Goal: Communication & Community: Answer question/provide support

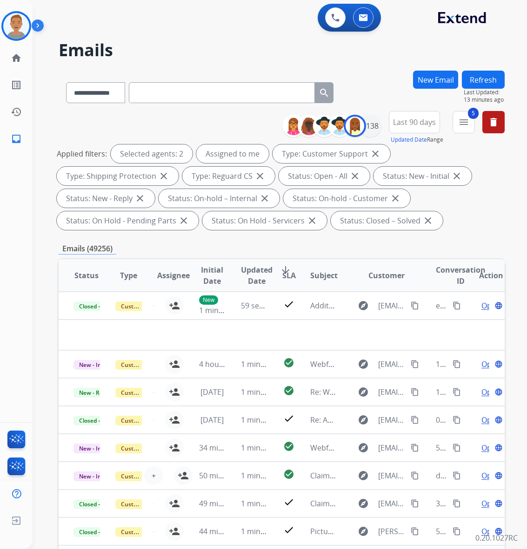
select select "**********"
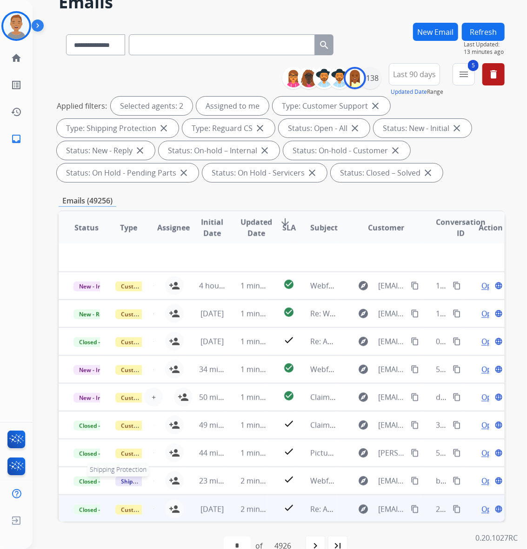
scroll to position [68, 0]
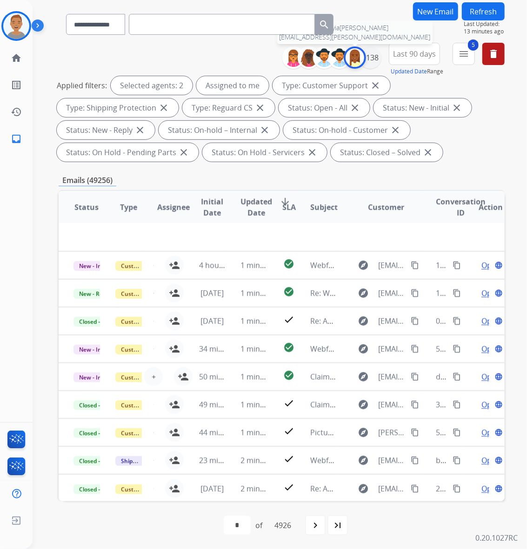
click at [354, 53] on img at bounding box center [354, 57] width 19 height 19
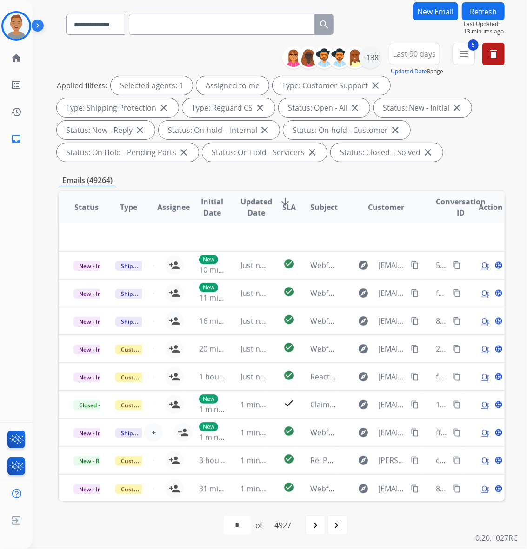
scroll to position [0, 0]
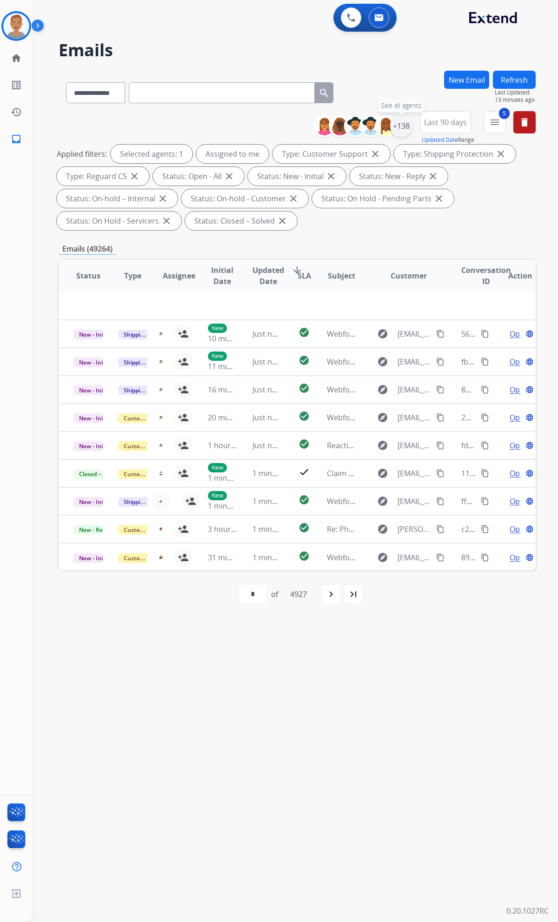
click at [400, 121] on div "+138" at bounding box center [401, 126] width 22 height 22
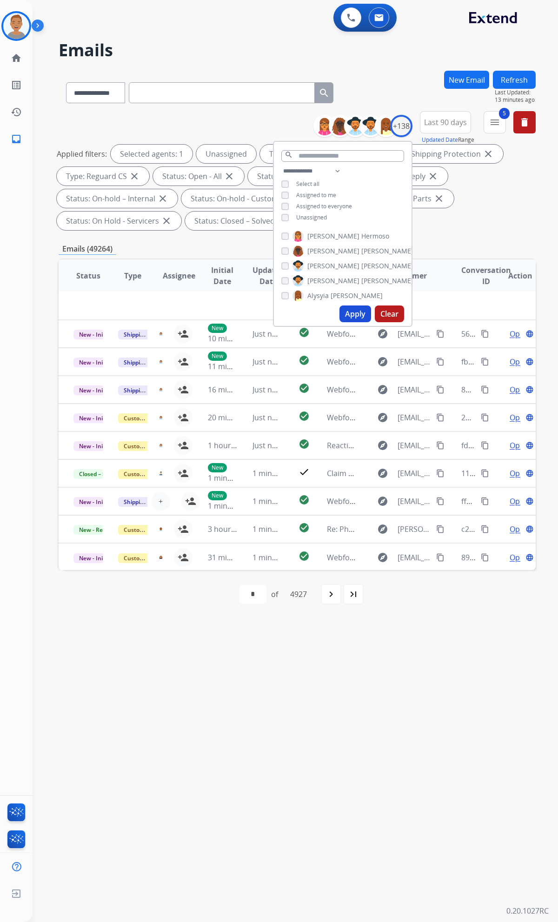
click at [344, 310] on button "Apply" at bounding box center [355, 313] width 32 height 17
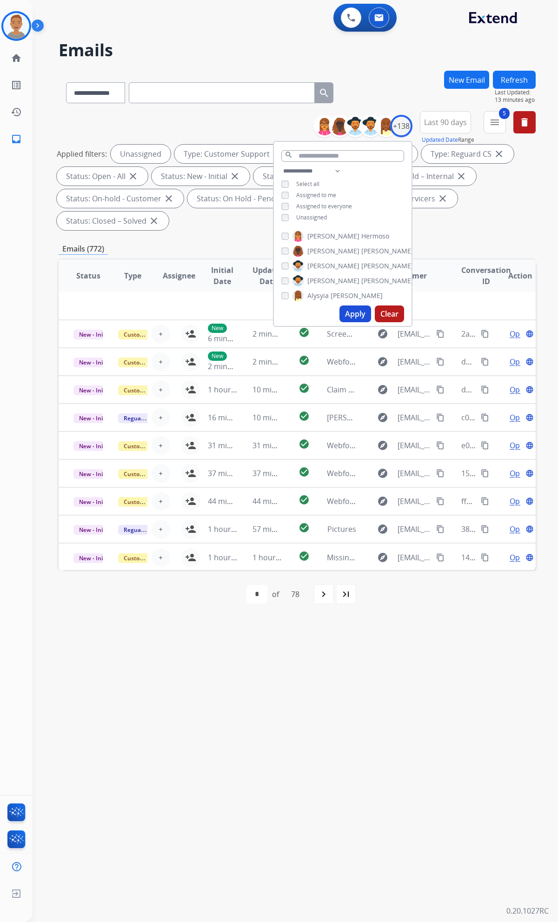
click at [468, 229] on div "**********" at bounding box center [297, 172] width 477 height 123
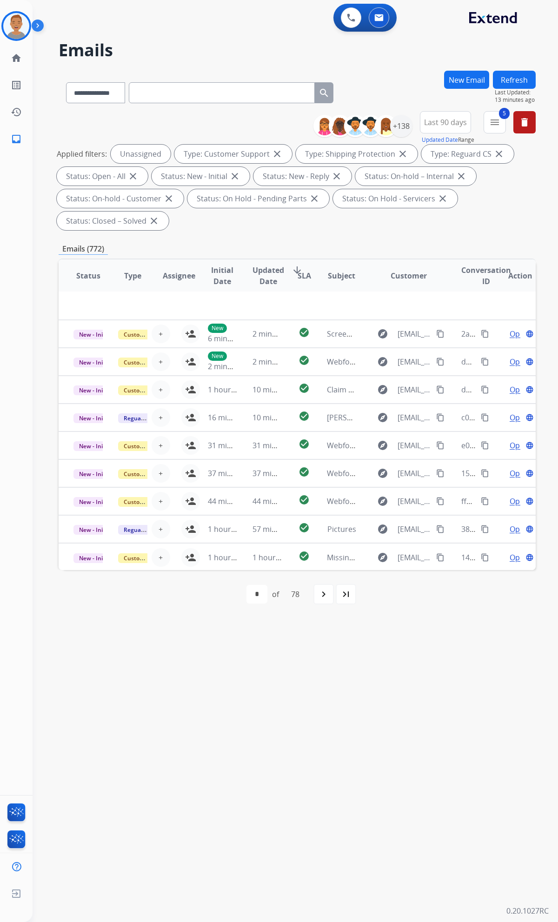
click at [401, 549] on div "**********" at bounding box center [284, 477] width 503 height 888
click at [385, 239] on div "**********" at bounding box center [297, 344] width 477 height 547
click at [327, 549] on mat-icon "navigate_next" at bounding box center [323, 593] width 11 height 11
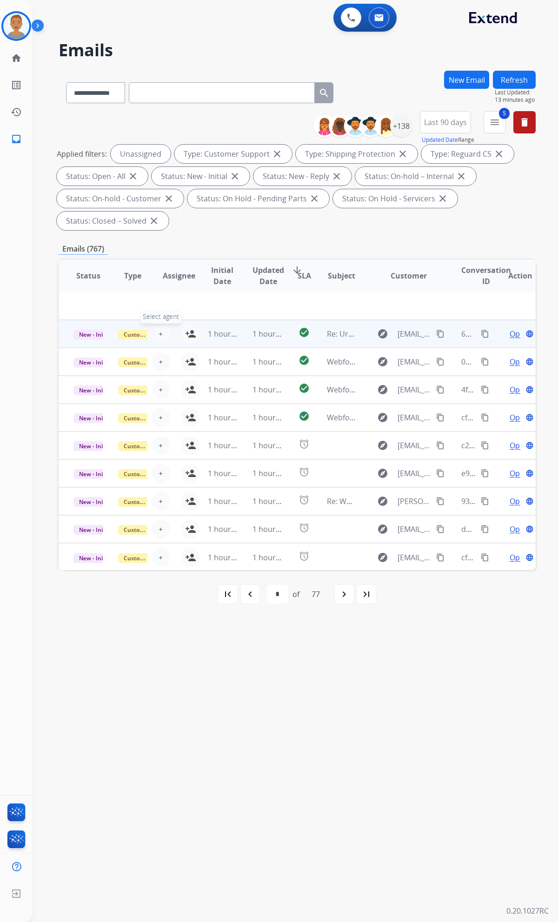
click at [161, 341] on button "+ Select agent" at bounding box center [161, 333] width 19 height 19
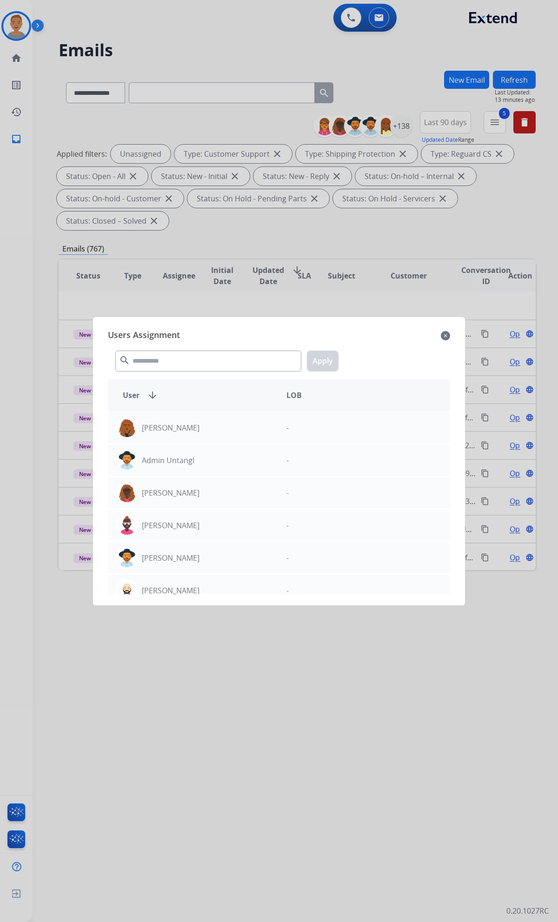
click at [443, 336] on mat-icon "close" at bounding box center [445, 335] width 9 height 11
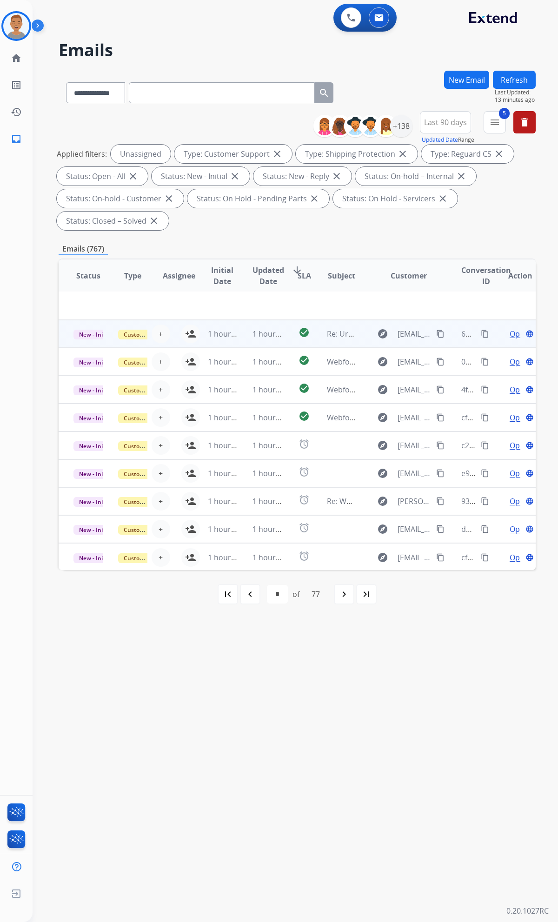
click at [86, 341] on td "New - Initial" at bounding box center [81, 334] width 45 height 28
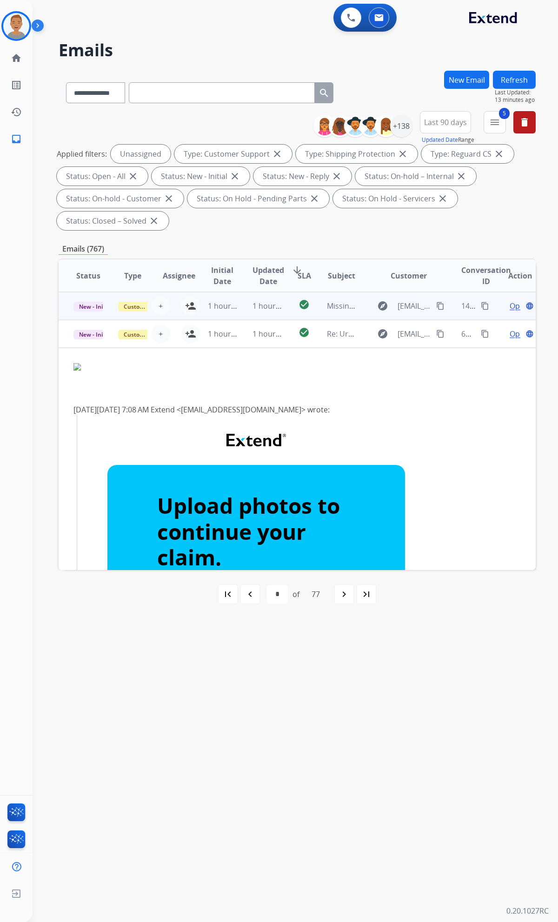
click at [70, 310] on td "New - Initial" at bounding box center [81, 306] width 45 height 28
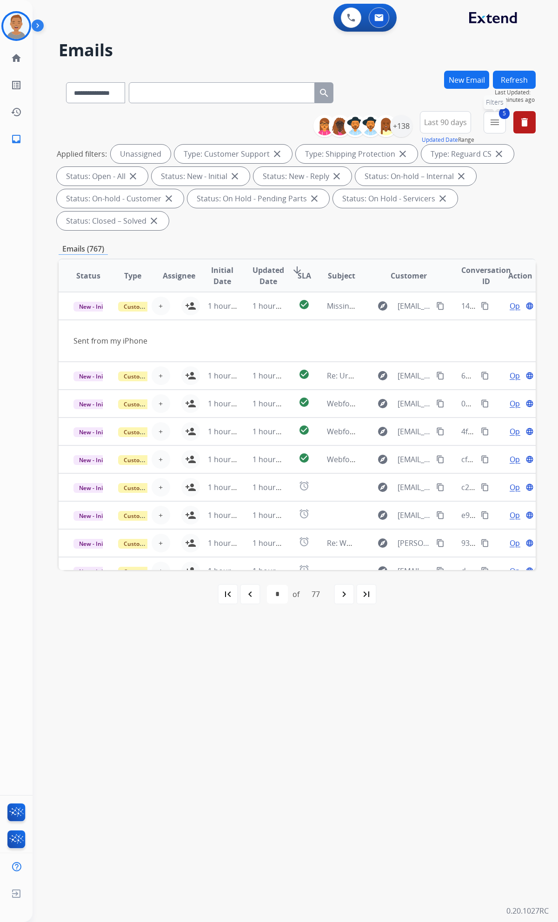
click at [497, 126] on mat-icon "menu" at bounding box center [494, 122] width 11 height 11
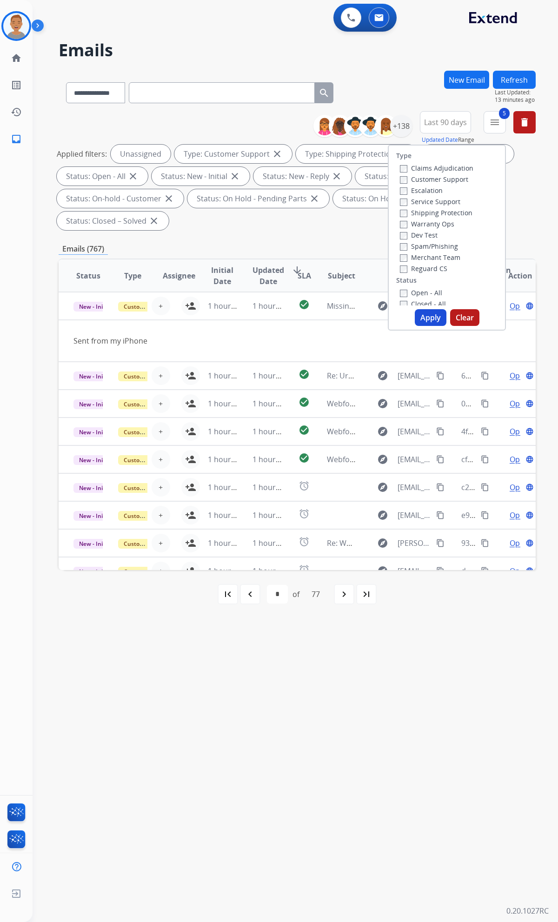
click at [423, 318] on button "Apply" at bounding box center [431, 317] width 32 height 17
select select "*"
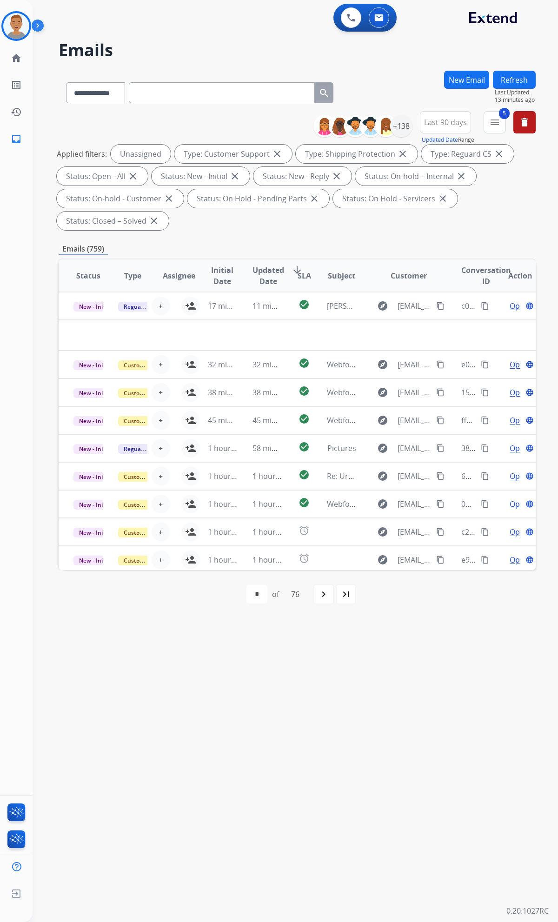
click at [448, 121] on span "Last 90 days" at bounding box center [445, 122] width 43 height 4
click at [417, 84] on div "**********" at bounding box center [297, 91] width 477 height 40
click at [491, 126] on mat-icon "menu" at bounding box center [494, 122] width 11 height 11
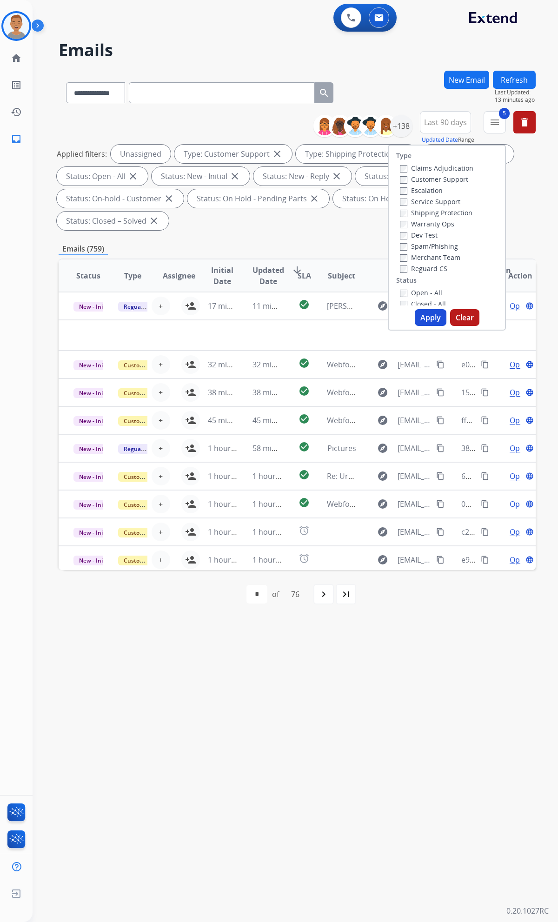
click at [407, 74] on div "**********" at bounding box center [297, 91] width 477 height 40
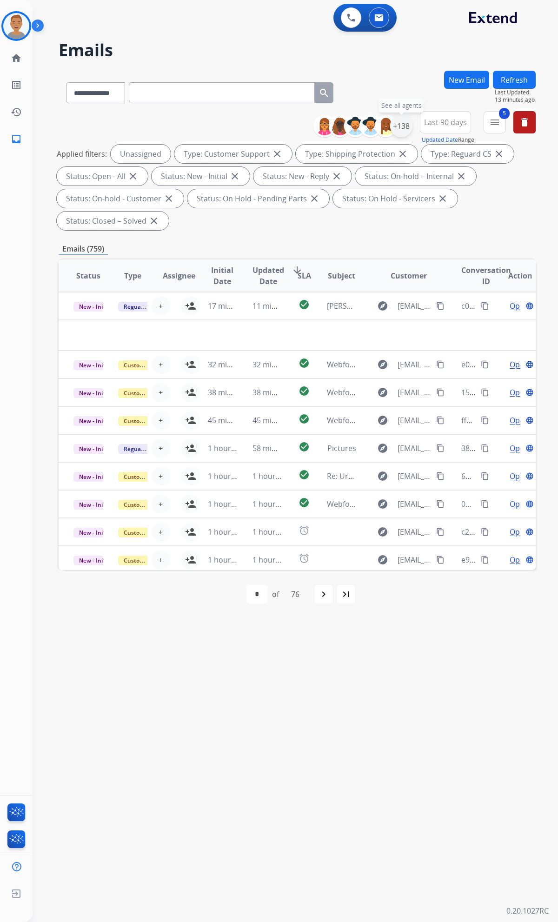
click at [400, 126] on div "+138" at bounding box center [401, 126] width 22 height 22
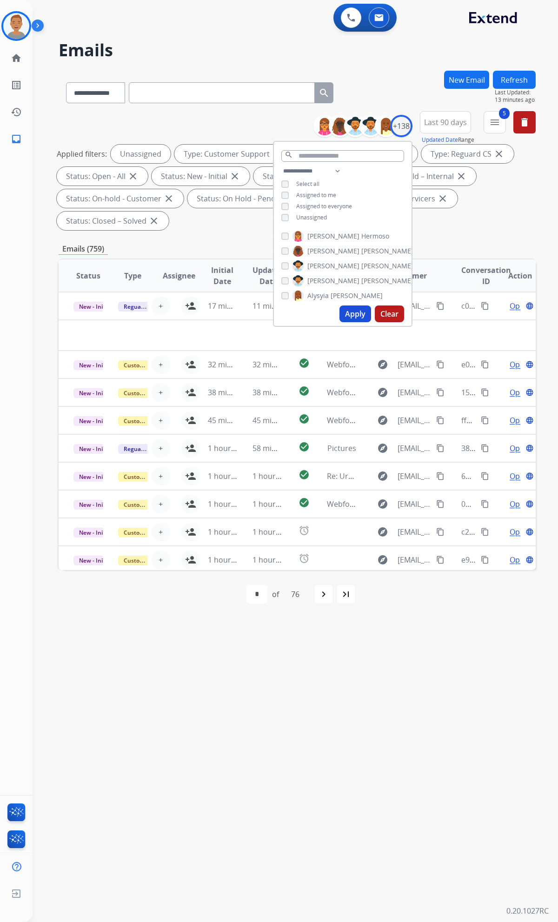
click at [342, 315] on button "Apply" at bounding box center [355, 313] width 32 height 17
drag, startPoint x: 212, startPoint y: 628, endPoint x: 208, endPoint y: 620, distance: 9.4
click at [212, 549] on div "**********" at bounding box center [284, 477] width 503 height 888
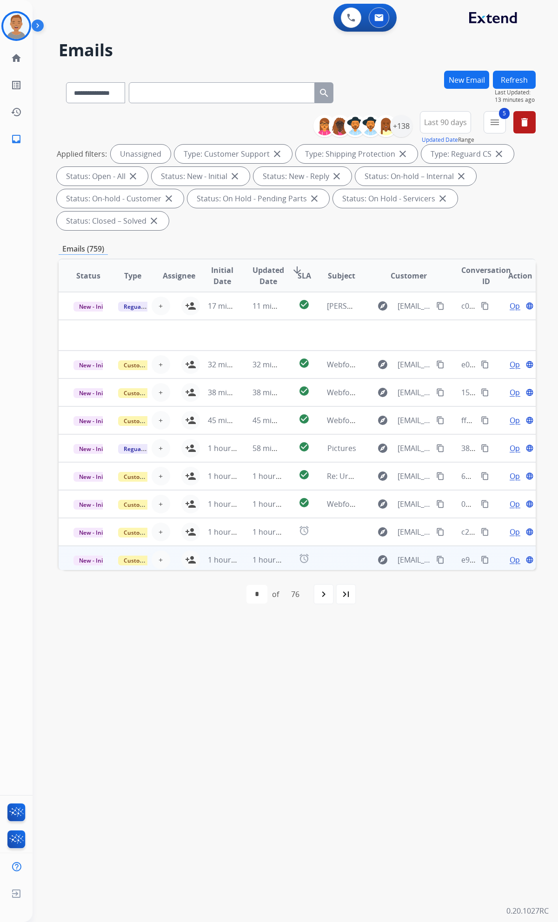
click at [318, 549] on td at bounding box center [334, 560] width 45 height 28
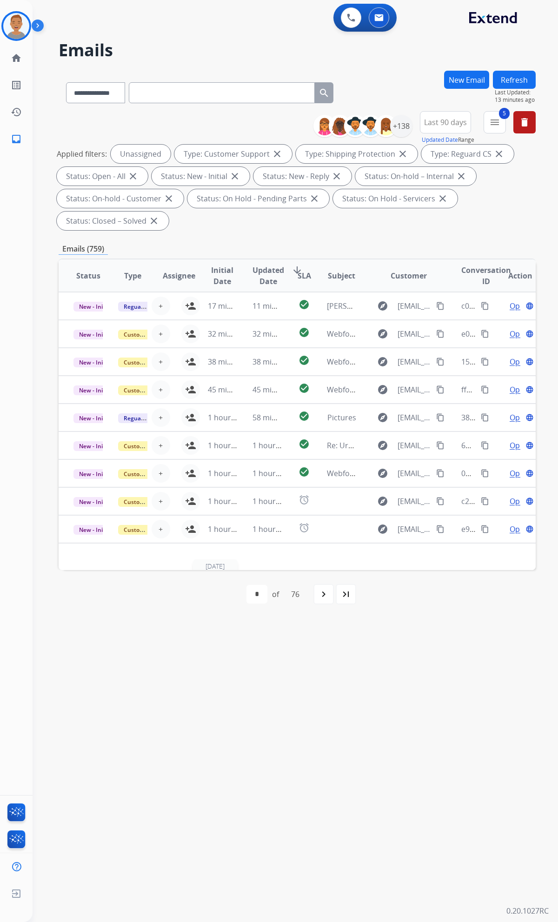
scroll to position [31, 0]
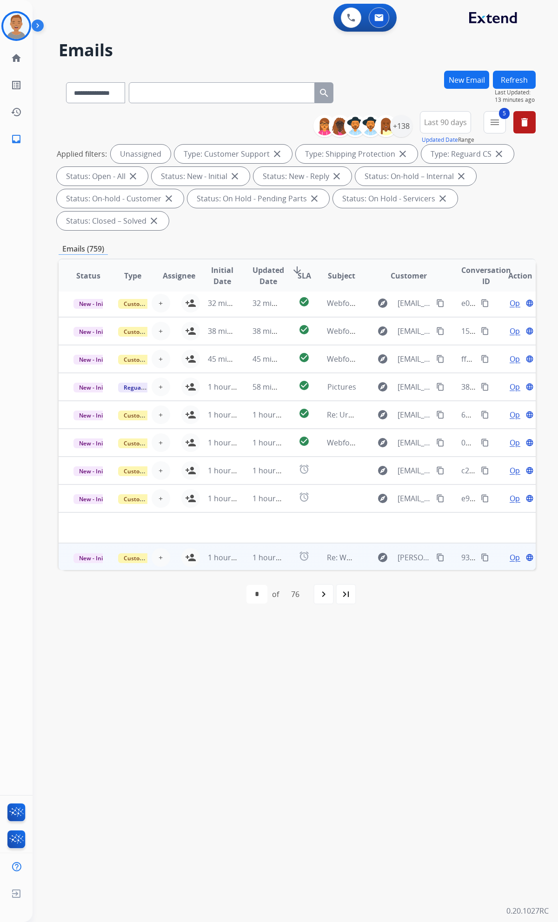
click at [165, 549] on div "+ Select agent person_add Assign to Me" at bounding box center [170, 557] width 44 height 26
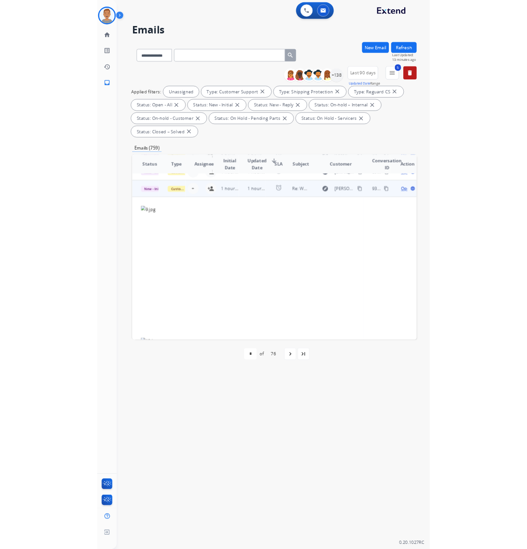
scroll to position [251, 0]
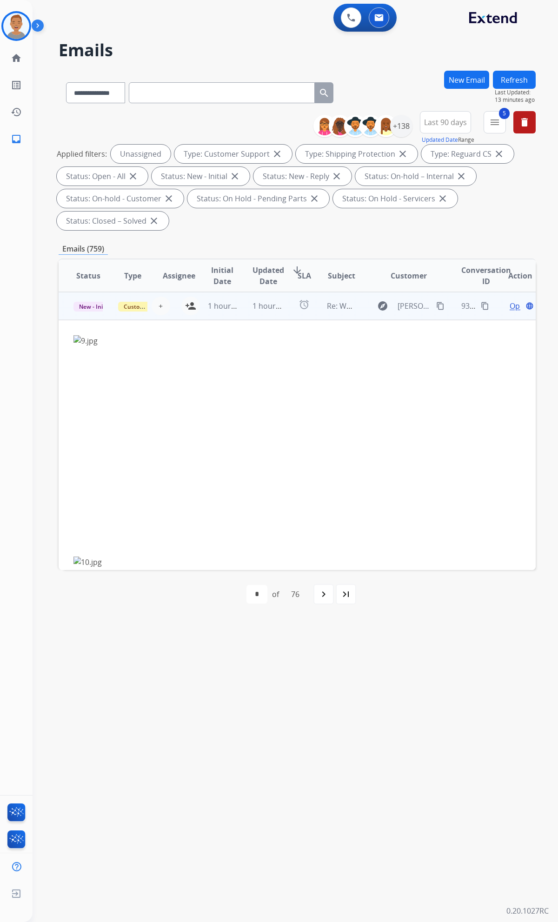
click at [509, 303] on span "Open" at bounding box center [518, 305] width 19 height 11
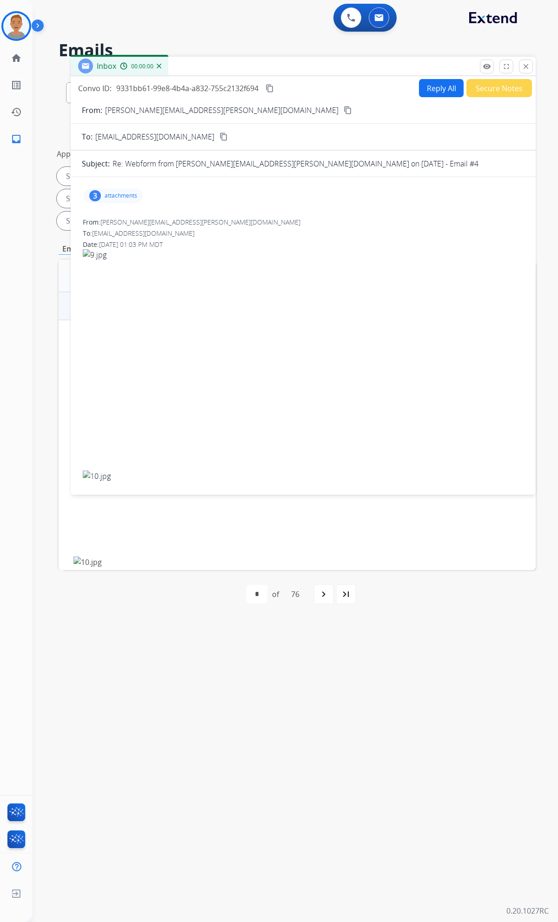
click at [121, 196] on p "attachments" at bounding box center [121, 195] width 33 height 7
click at [112, 219] on div at bounding box center [115, 221] width 44 height 33
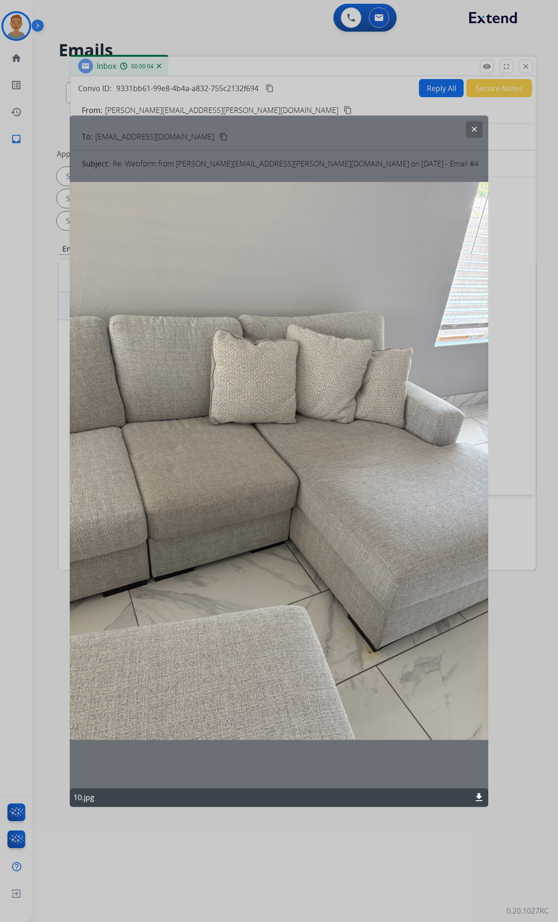
click at [475, 128] on mat-icon "clear" at bounding box center [474, 129] width 8 height 8
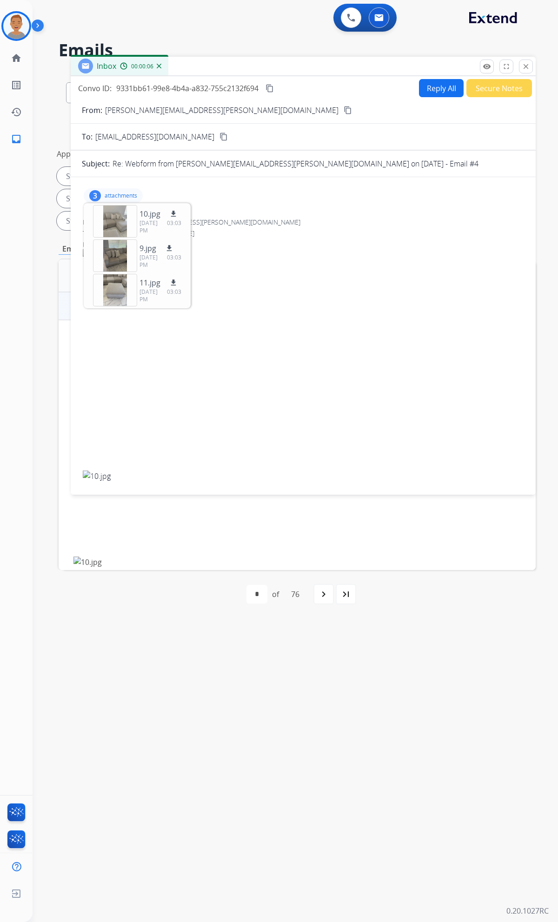
click at [343, 107] on mat-icon "content_copy" at bounding box center [347, 110] width 8 height 8
click at [526, 66] on button "close Close" at bounding box center [526, 66] width 14 height 14
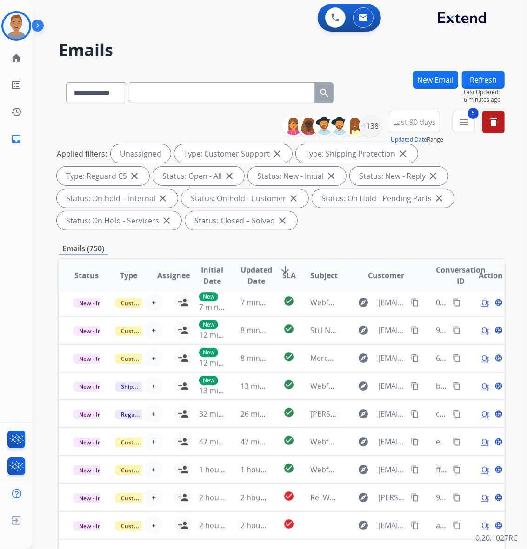
scroll to position [30, 0]
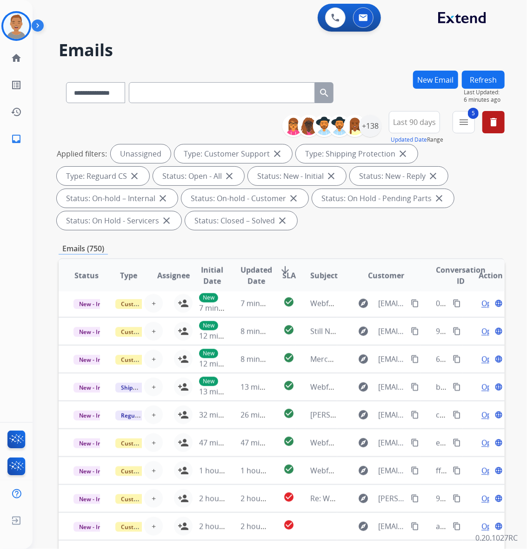
click at [424, 77] on button "New Email" at bounding box center [435, 80] width 45 height 18
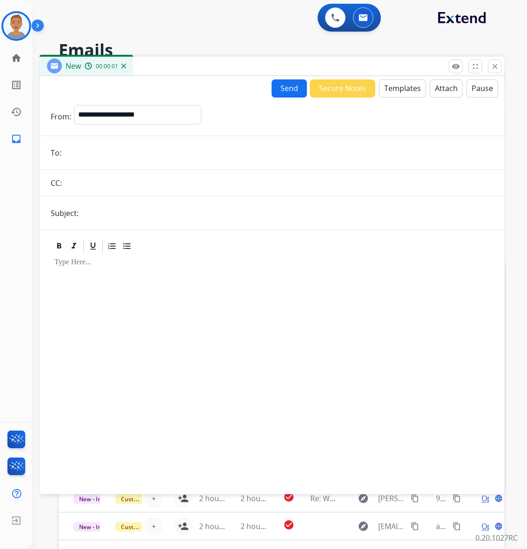
click at [403, 76] on div "New 00:00:01" at bounding box center [272, 67] width 465 height 20
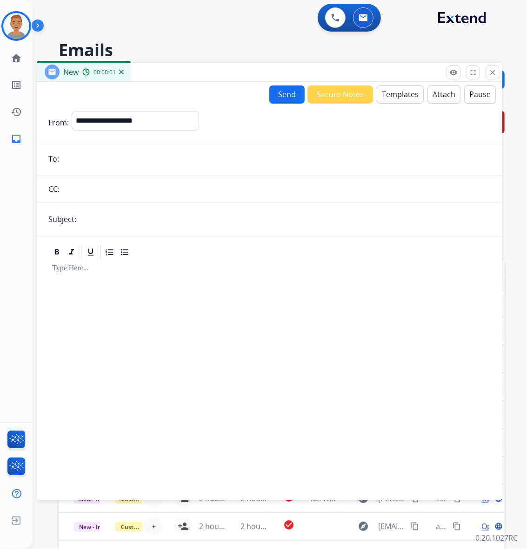
click at [396, 98] on button "Templates" at bounding box center [399, 95] width 47 height 18
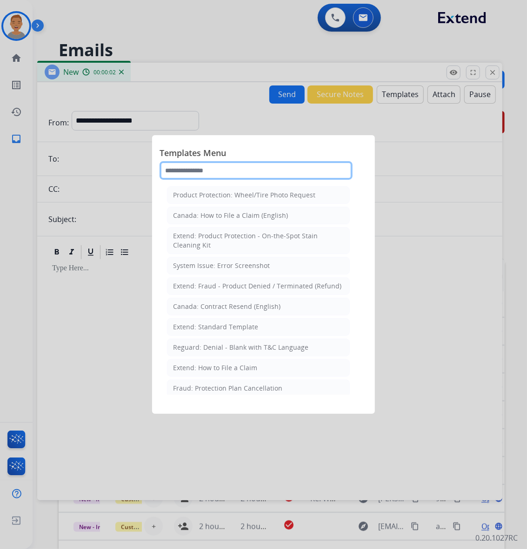
drag, startPoint x: 254, startPoint y: 165, endPoint x: 238, endPoint y: 165, distance: 15.3
click at [253, 165] on input "text" at bounding box center [255, 170] width 193 height 19
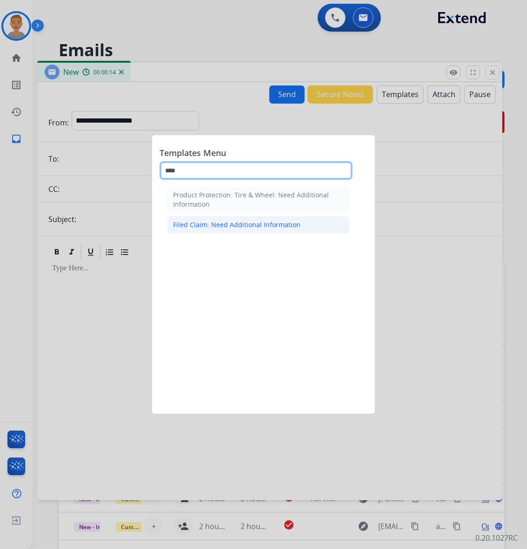
type input "****"
click at [231, 225] on div "Filed Claim: Need Additional Information" at bounding box center [236, 224] width 127 height 9
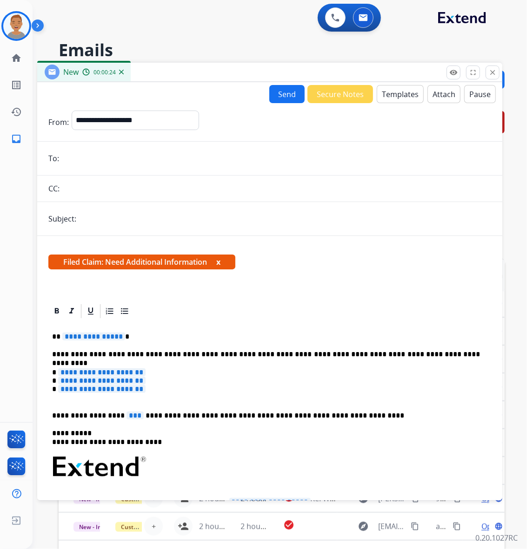
drag, startPoint x: 54, startPoint y: 262, endPoint x: 212, endPoint y: 265, distance: 158.1
click at [212, 265] on span "Filed Claim: Need Additional Information x" at bounding box center [141, 262] width 187 height 15
copy span "Filed Claim: Need Additional Information"
click at [378, 94] on button "Templates" at bounding box center [399, 94] width 47 height 18
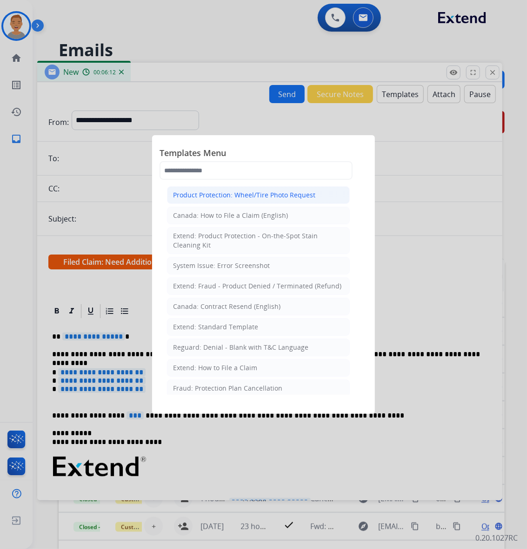
click at [275, 195] on div "Product Protection: Wheel/Tire Photo Request" at bounding box center [244, 195] width 142 height 9
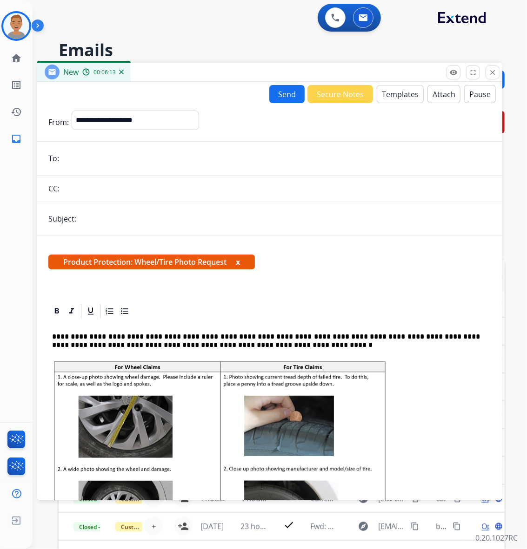
click at [86, 263] on span "Product Protection: Wheel/Tire Photo Request x" at bounding box center [151, 262] width 206 height 15
copy span "Product Protection: Wheel/Tire Photo Request"
click at [391, 89] on button "Templates" at bounding box center [399, 94] width 47 height 18
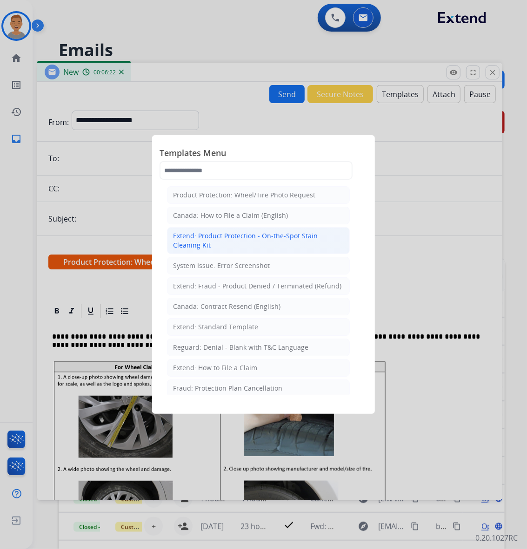
click at [244, 239] on div "Extend: Product Protection - On-the-Spot Stain Cleaning Kit" at bounding box center [258, 240] width 171 height 19
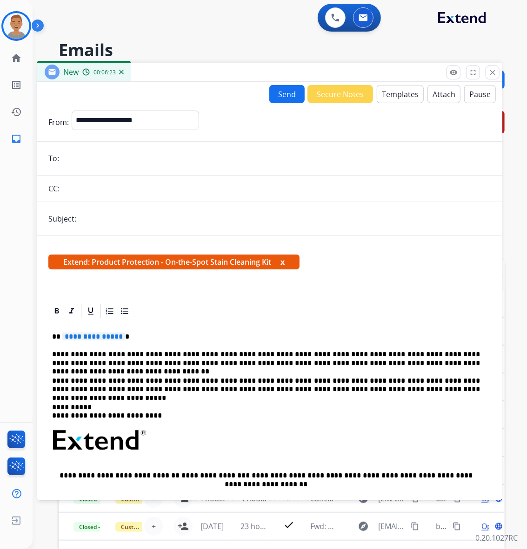
click at [103, 261] on span "Extend: Product Protection - On-the-Spot Stain Cleaning Kit x" at bounding box center [173, 262] width 251 height 15
copy span "Extend: Product Protection - On-the-Spot Stain Cleaning Kit"
click at [401, 100] on button "Templates" at bounding box center [399, 94] width 47 height 18
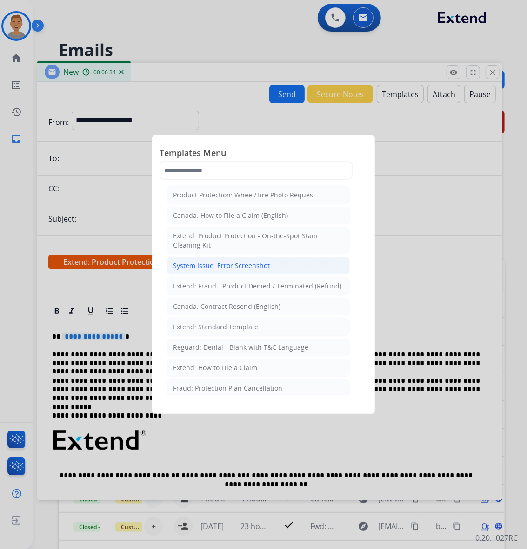
click at [225, 267] on div "System Issue: Error Screenshot" at bounding box center [221, 265] width 97 height 9
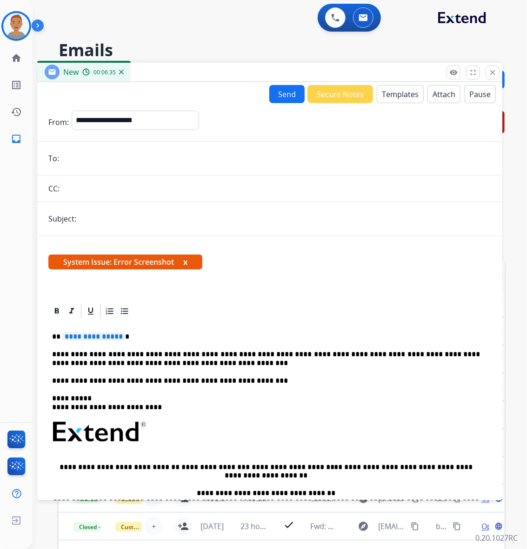
click at [103, 255] on span "System Issue: Error Screenshot x" at bounding box center [125, 262] width 154 height 15
copy span "System Issue: Error Screenshot"
click at [384, 90] on button "Templates" at bounding box center [399, 94] width 47 height 18
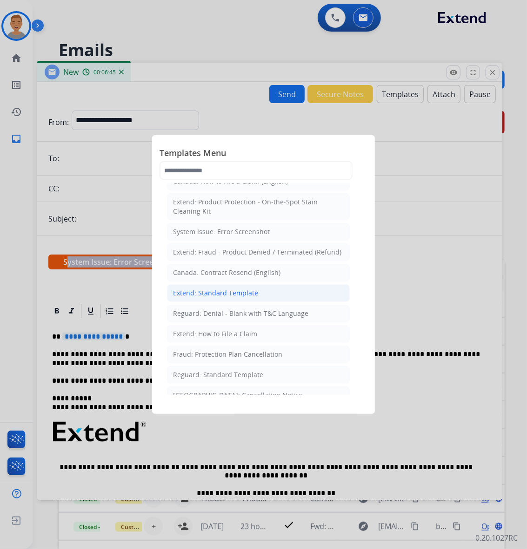
scroll to position [52, 0]
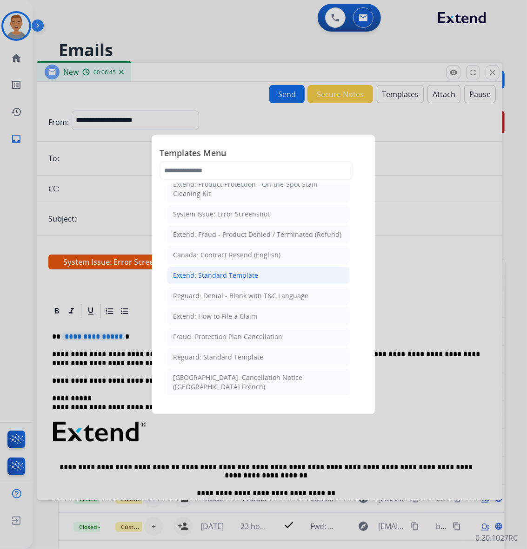
click at [233, 277] on div "Extend: Standard Template" at bounding box center [215, 275] width 85 height 9
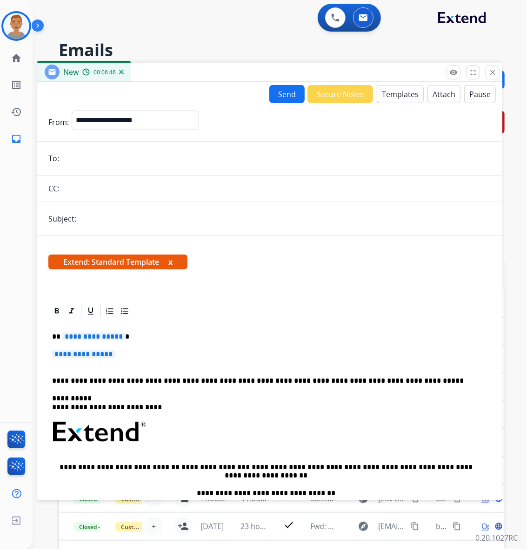
click at [118, 266] on span "Extend: Standard Template x" at bounding box center [117, 262] width 139 height 15
copy span "Extend: Standard Template"
click at [398, 97] on button "Templates" at bounding box center [399, 94] width 47 height 18
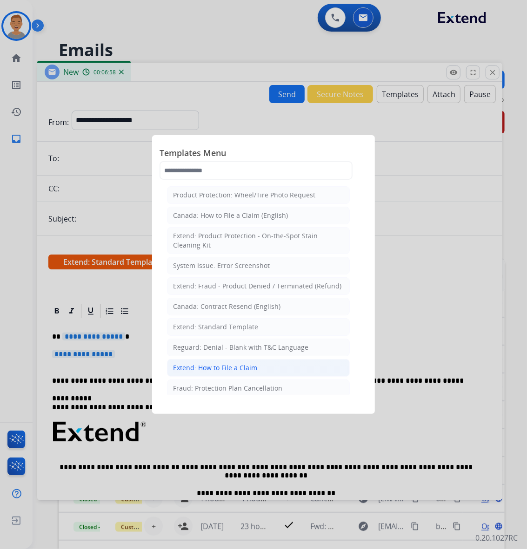
click at [206, 367] on div "Extend: How to File a Claim" at bounding box center [215, 367] width 84 height 9
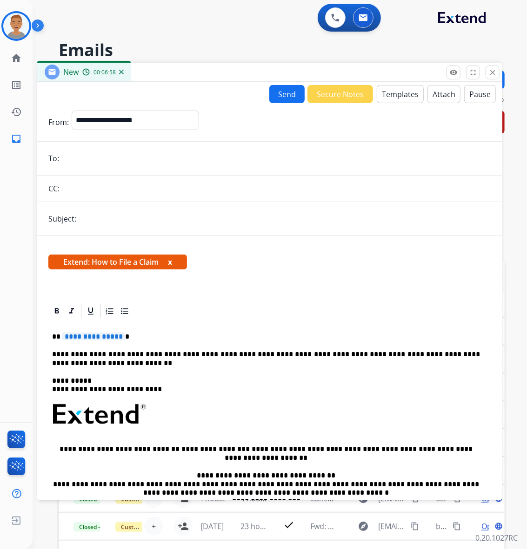
click at [206, 367] on p "**********" at bounding box center [266, 358] width 428 height 17
click at [114, 257] on span "Extend: How to File a Claim x" at bounding box center [117, 262] width 139 height 15
click at [114, 259] on span "Extend: How to File a Claim x" at bounding box center [117, 262] width 139 height 15
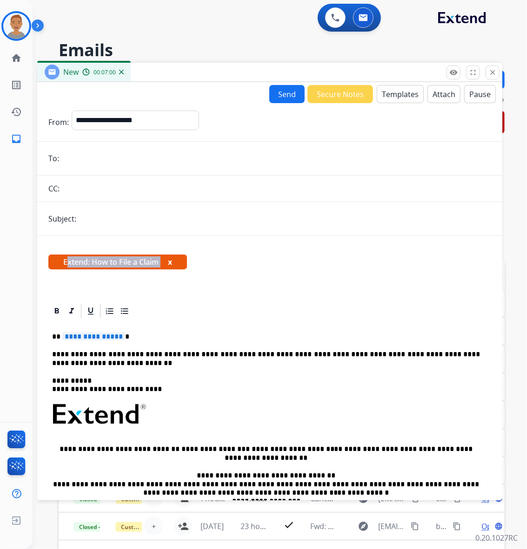
click at [114, 259] on span "Extend: How to File a Claim x" at bounding box center [117, 262] width 139 height 15
click at [386, 93] on button "Templates" at bounding box center [399, 94] width 47 height 18
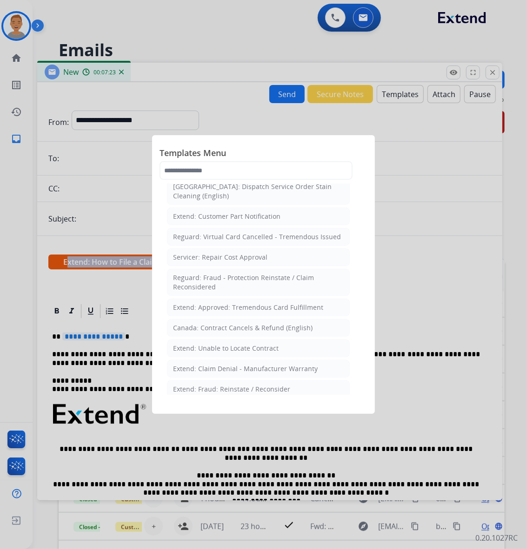
scroll to position [361, 0]
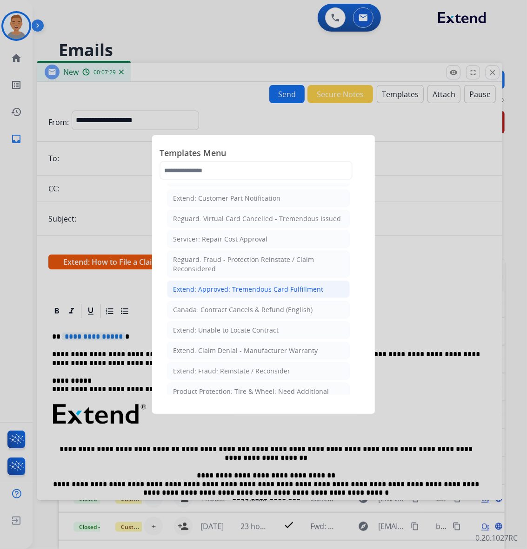
click at [258, 285] on div "Extend: Approved: Tremendous Card Fulfillment" at bounding box center [248, 289] width 150 height 9
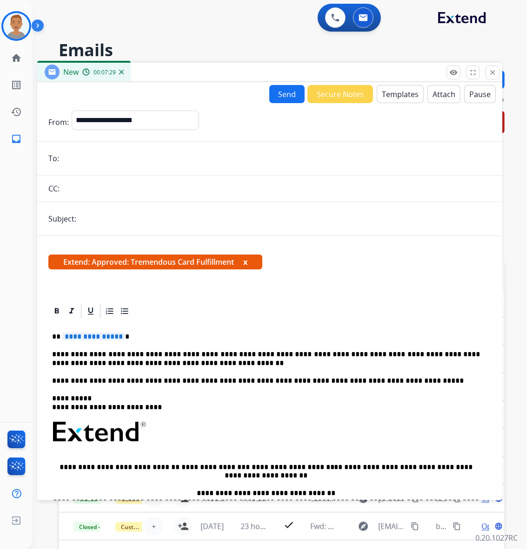
click at [258, 281] on div "Extend: Approved: Tremendous Card Fulfillment x" at bounding box center [269, 266] width 465 height 45
click at [145, 264] on span "Extend: Approved: Tremendous Card Fulfillment x" at bounding box center [155, 262] width 214 height 15
click at [143, 264] on span "Extend: Approved: Tremendous Card Fulfillment x" at bounding box center [155, 262] width 214 height 15
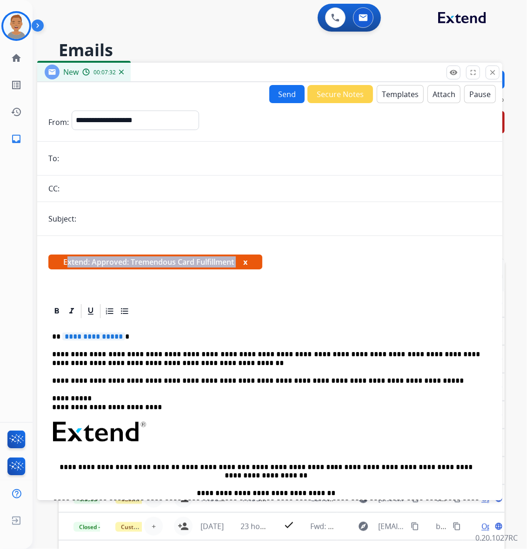
copy span "Extend: Approved: Tremendous Card Fulfillment"
click at [493, 73] on mat-icon "close" at bounding box center [492, 72] width 8 height 8
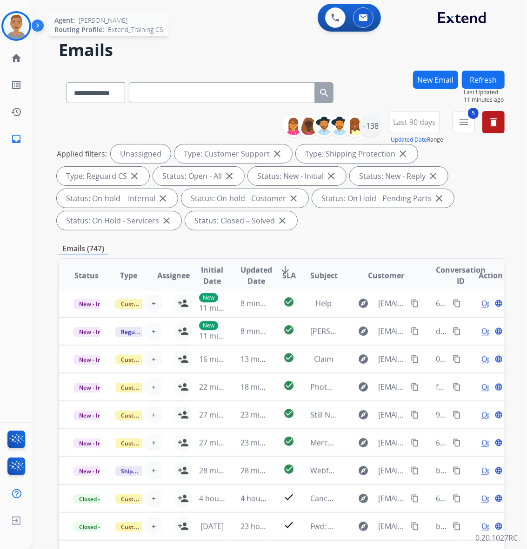
click at [19, 25] on img at bounding box center [16, 26] width 26 height 26
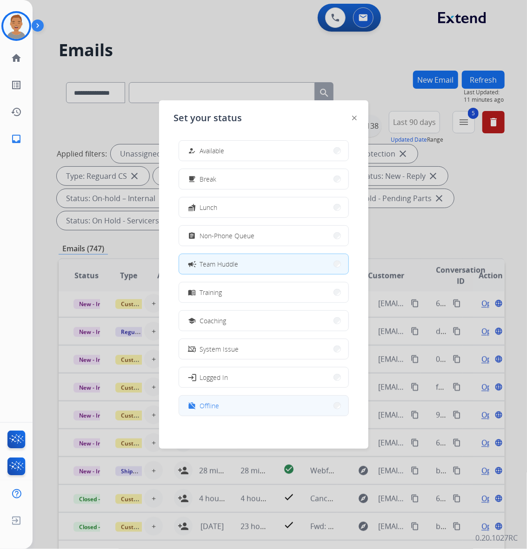
click at [233, 403] on button "work_off Offline" at bounding box center [263, 406] width 169 height 20
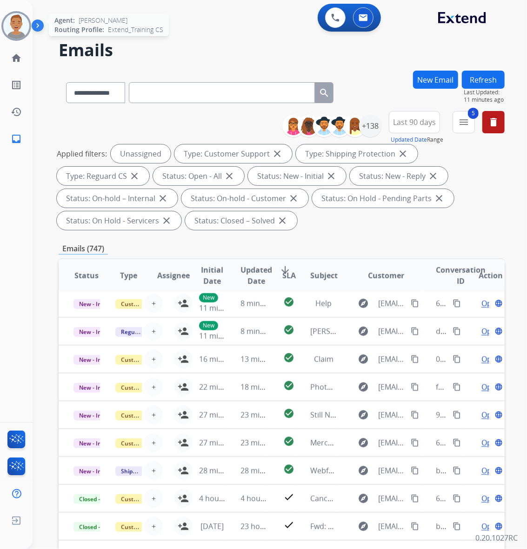
click at [21, 26] on img at bounding box center [16, 26] width 26 height 26
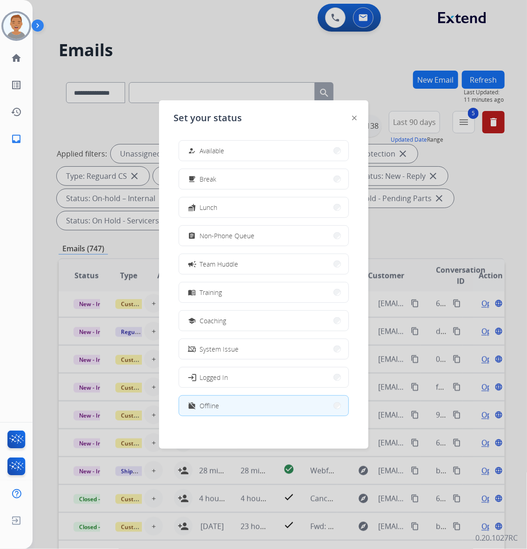
click at [265, 25] on div at bounding box center [263, 274] width 527 height 549
